Goal: Transaction & Acquisition: Purchase product/service

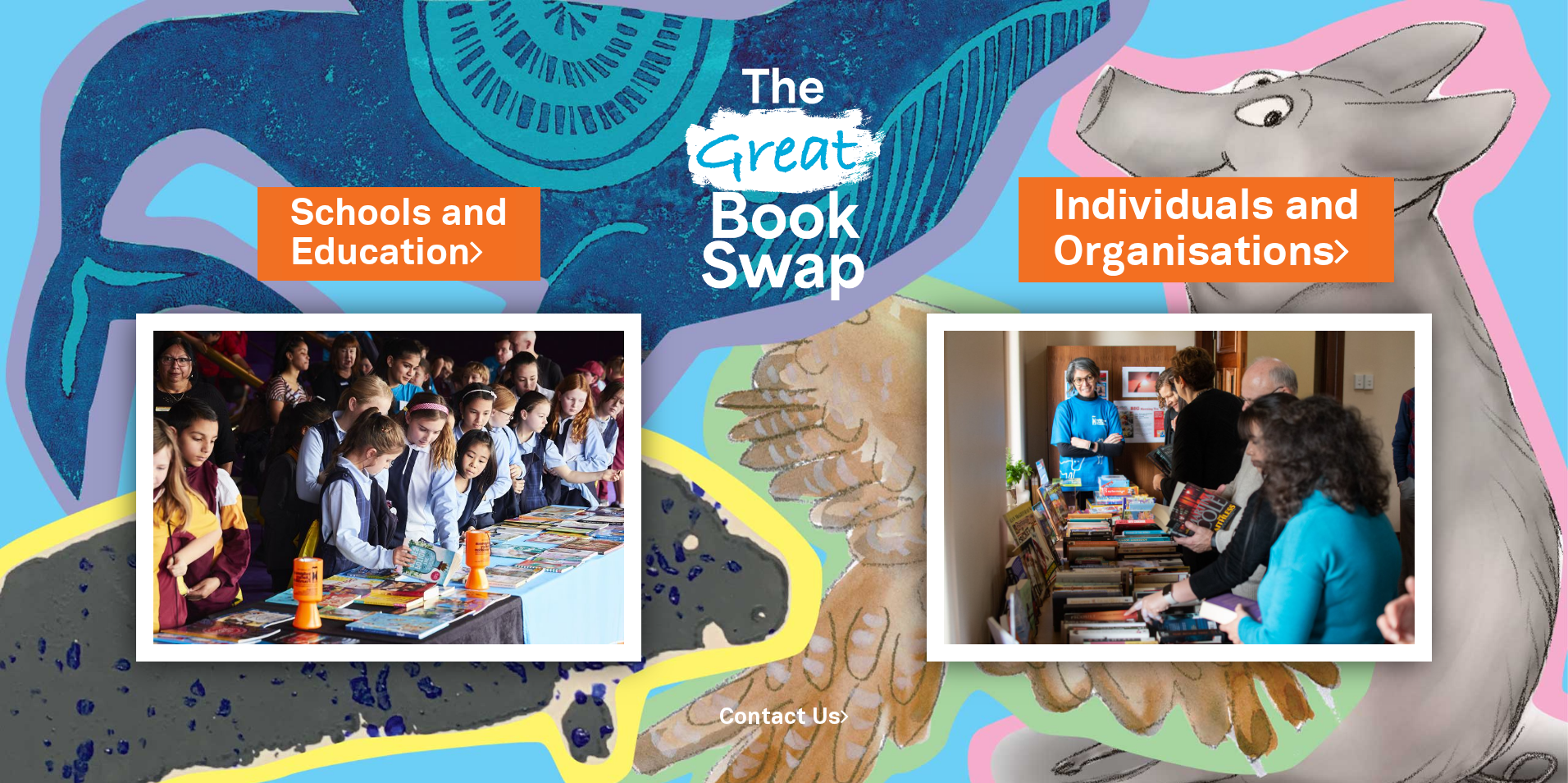
click at [1235, 235] on link "Individuals and Organisations" at bounding box center [1206, 230] width 307 height 103
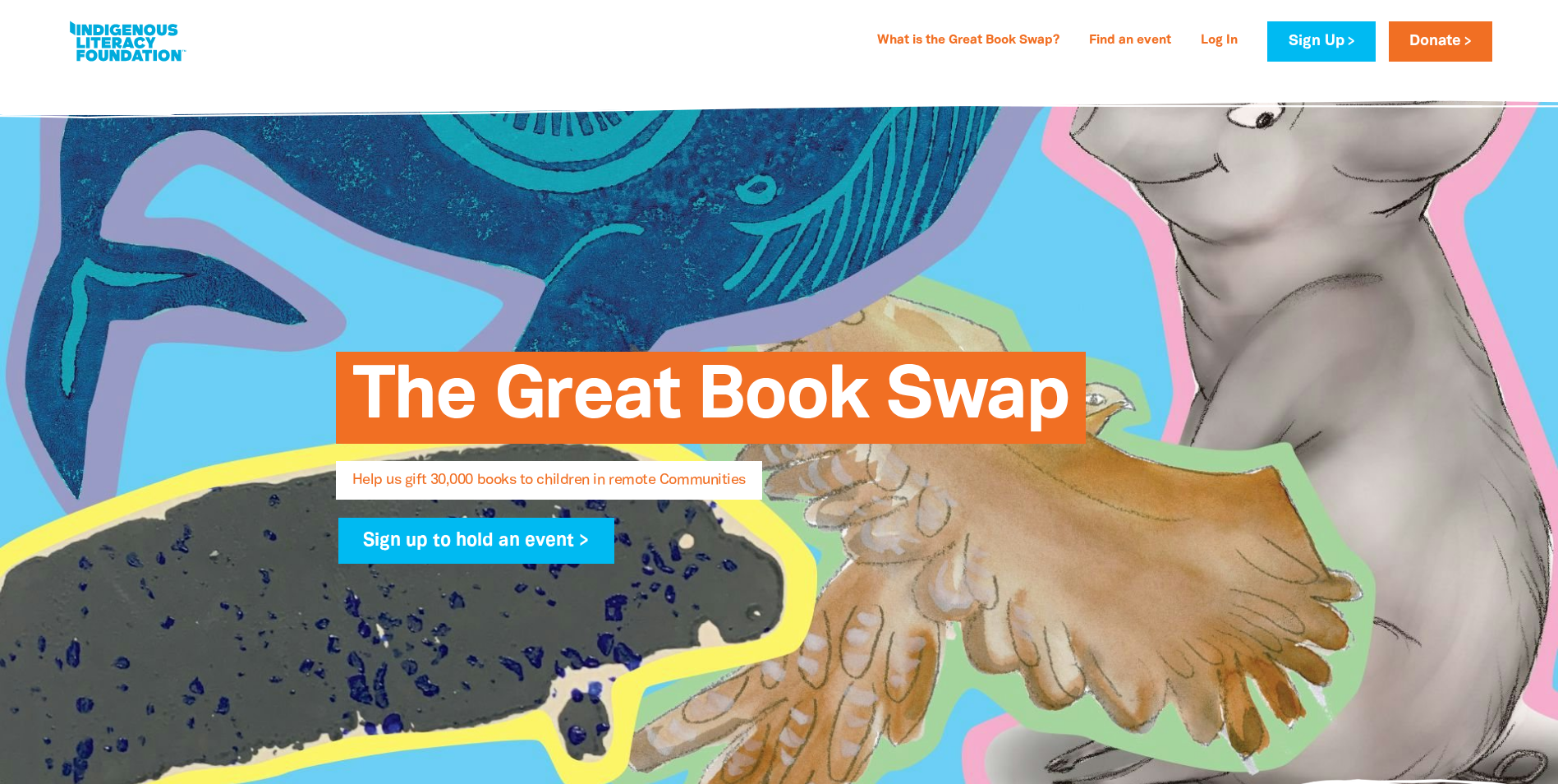
select select "AU"
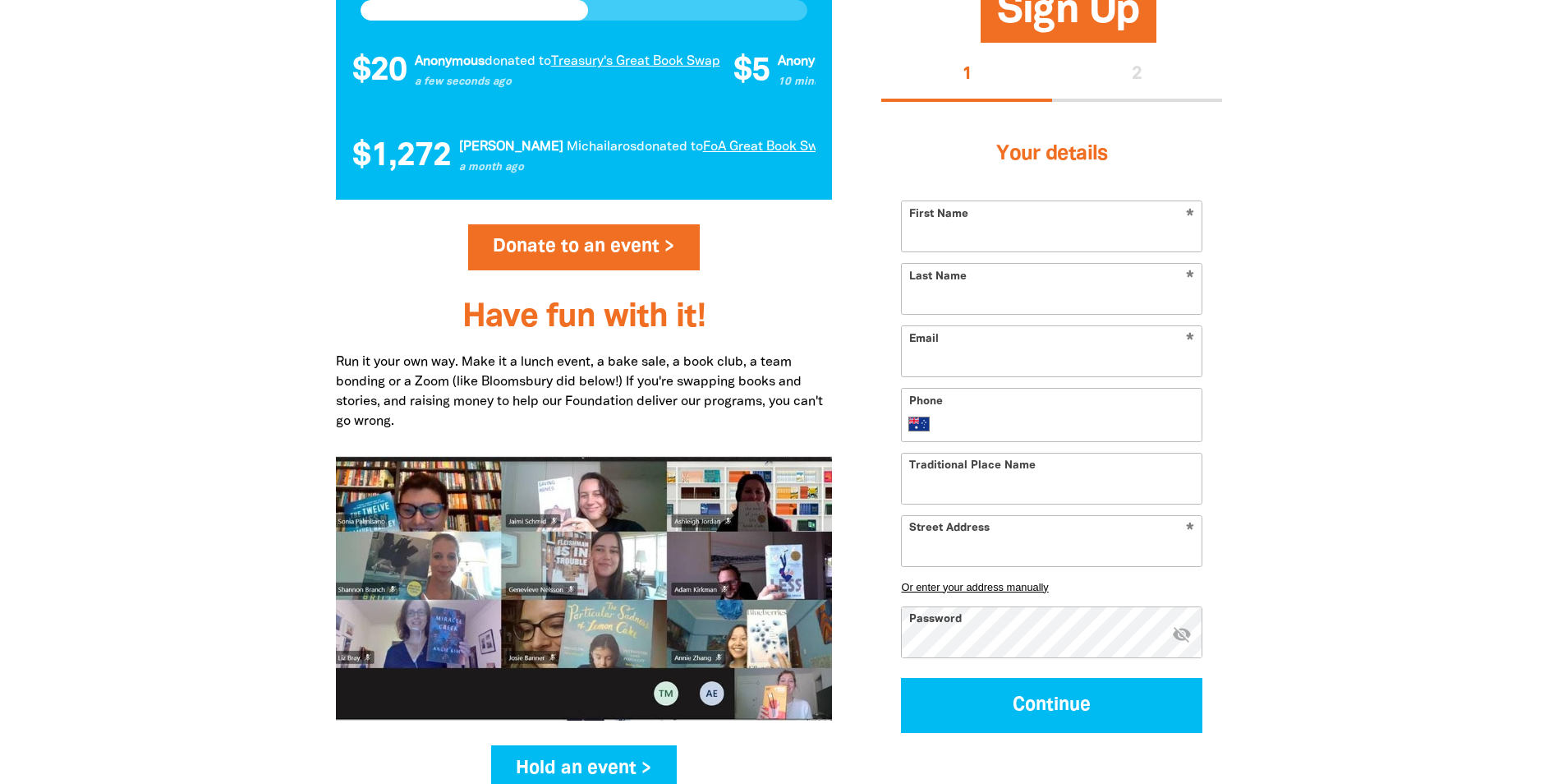
scroll to position [1807, 0]
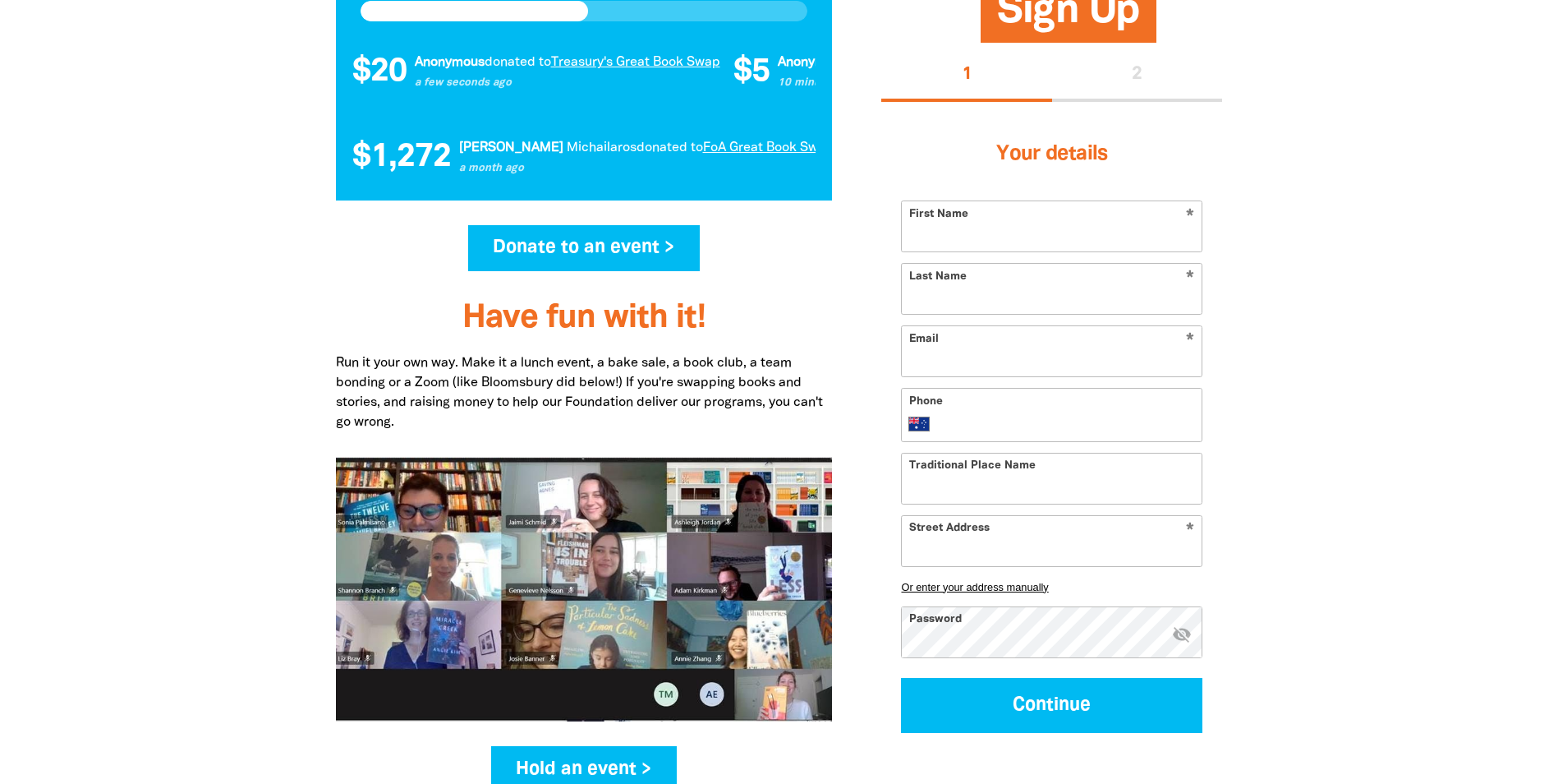
click at [568, 252] on link "Donate to an event >" at bounding box center [584, 247] width 232 height 46
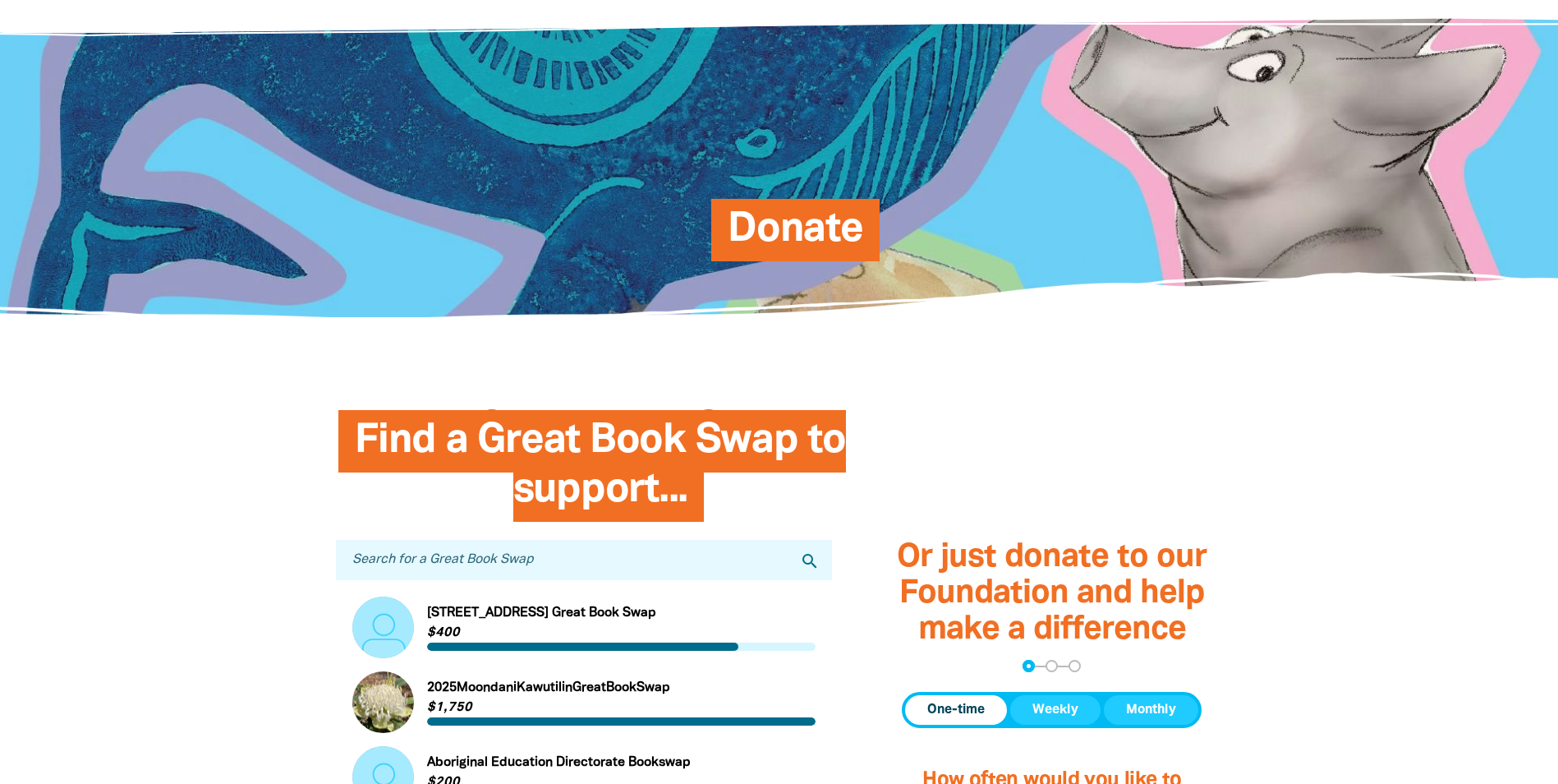
scroll to position [164, 0]
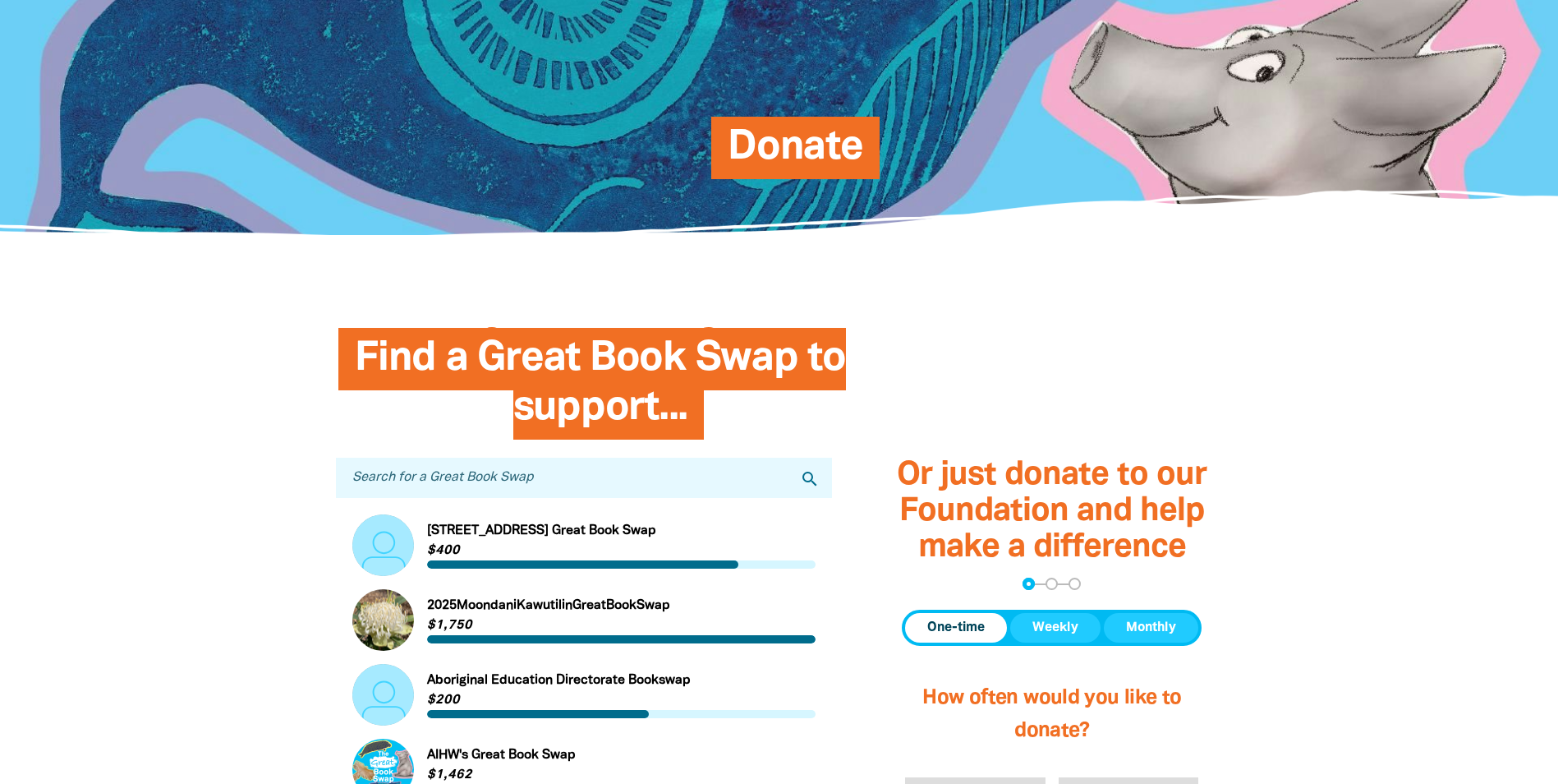
click at [545, 465] on input "Search for a Great Book Swap" at bounding box center [584, 477] width 497 height 40
type input "Treasury"
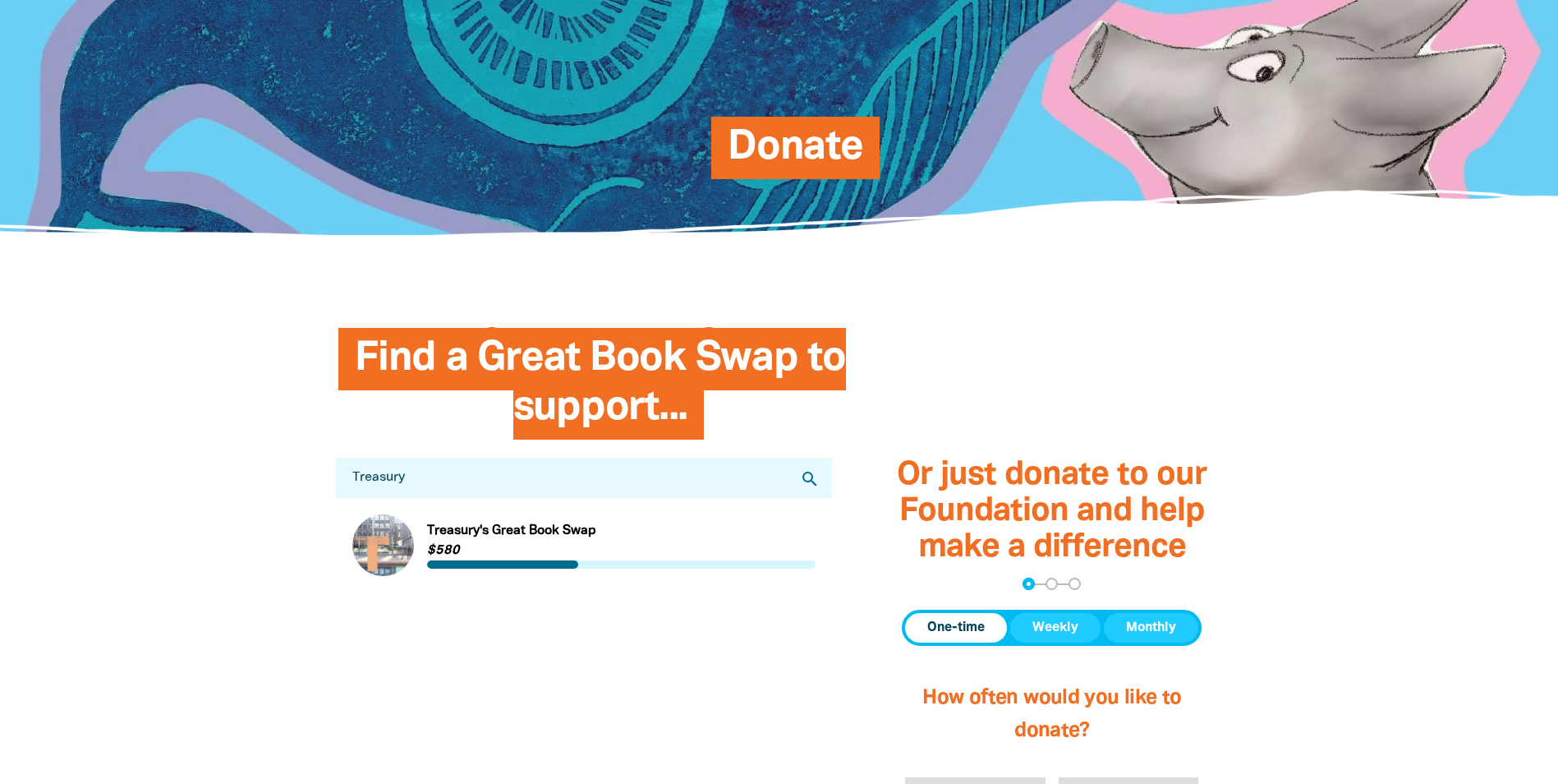
click at [471, 526] on link "Link to Treasury's Great Book Swap" at bounding box center [584, 545] width 464 height 62
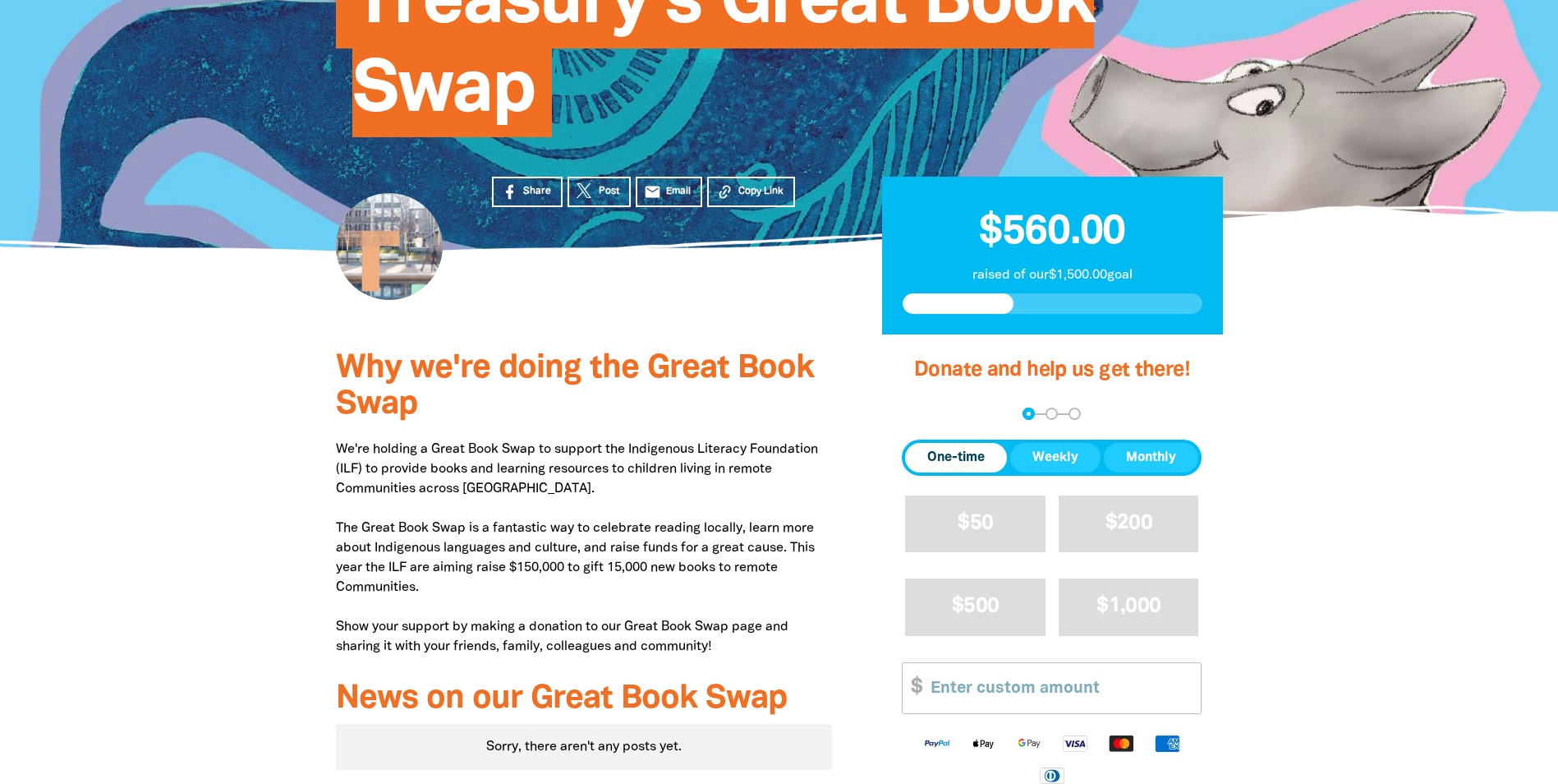
scroll to position [247, 0]
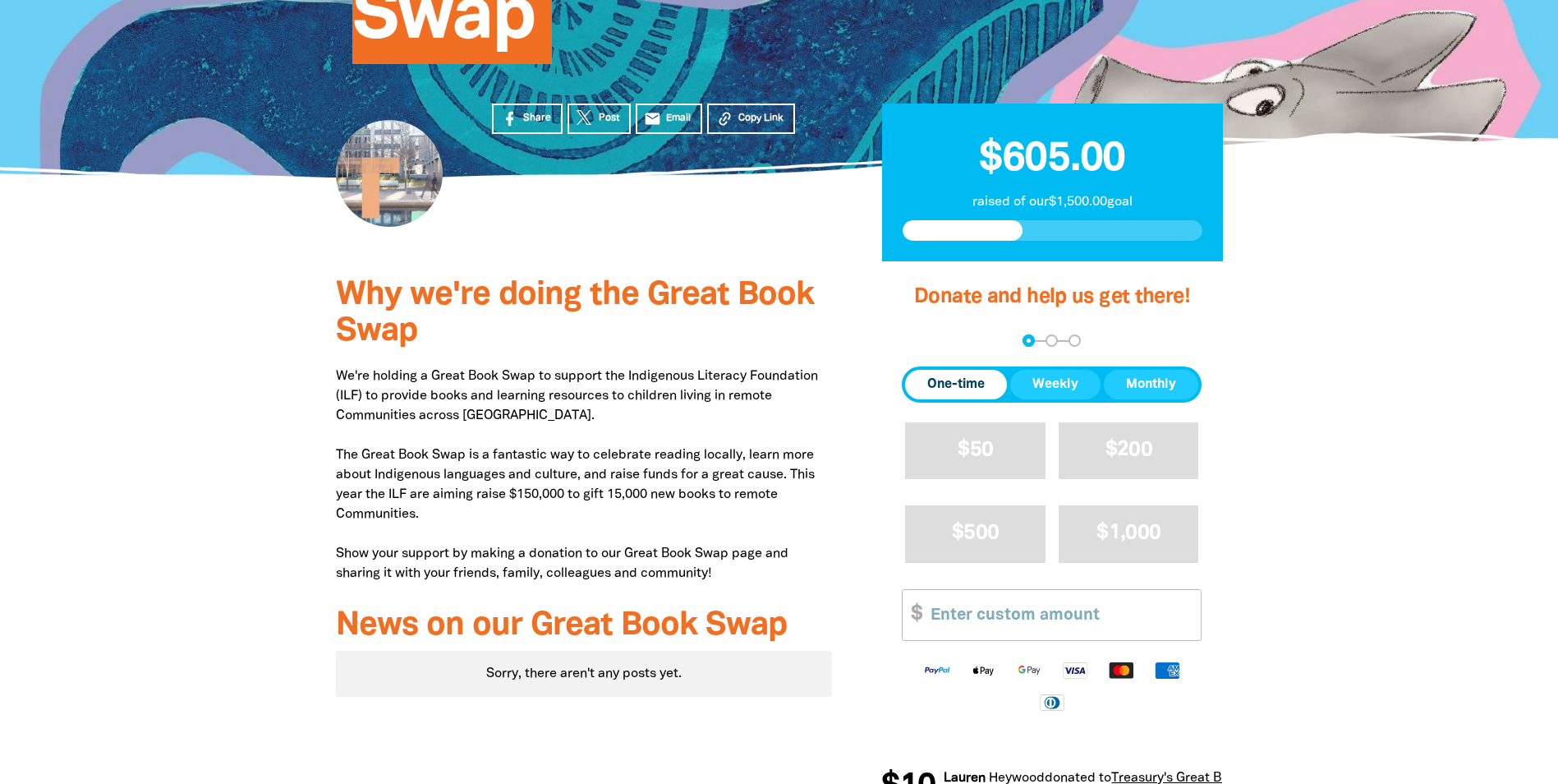
scroll to position [411, 0]
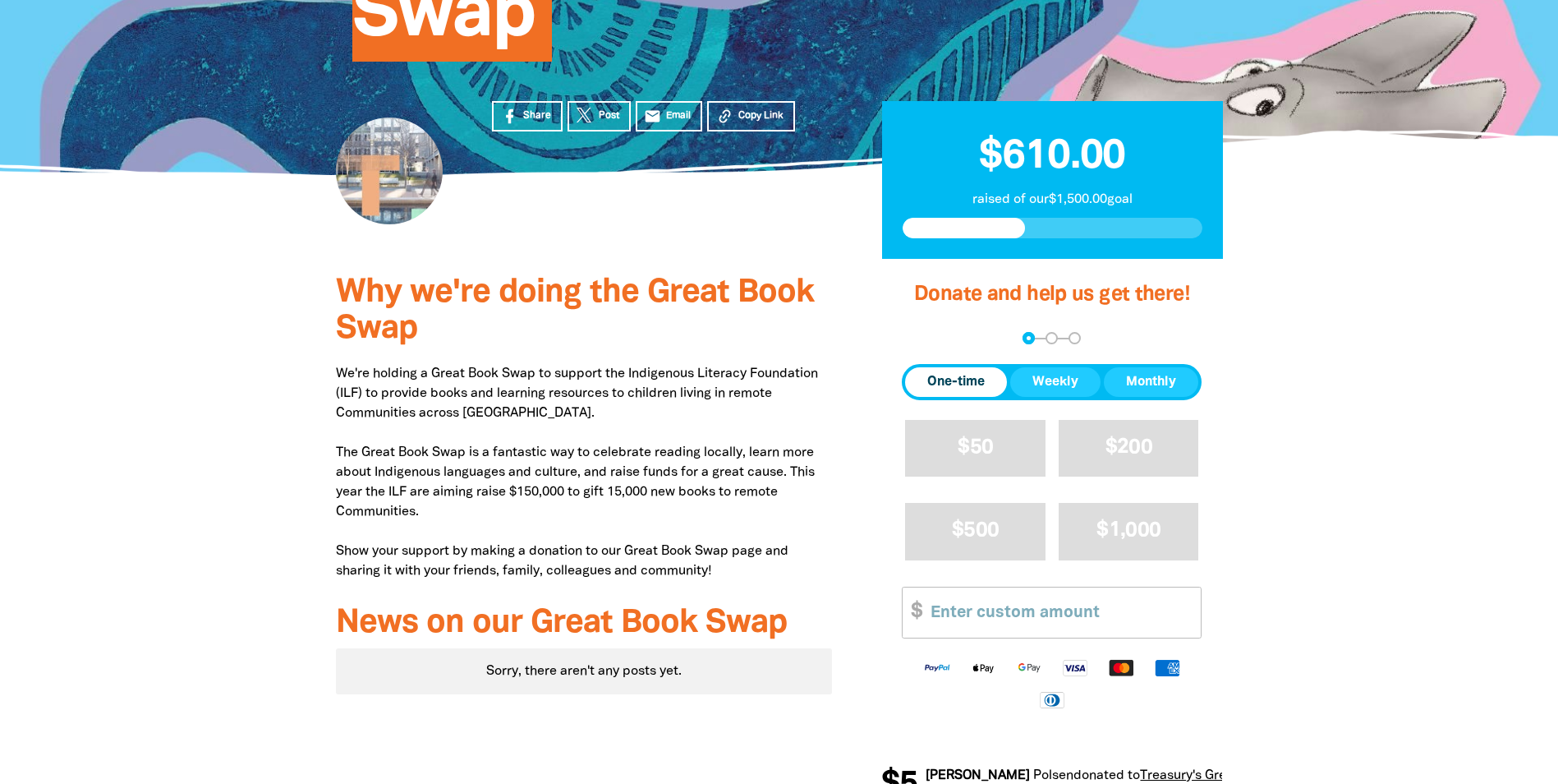
scroll to position [328, 0]
